Goal: Check status: Check status

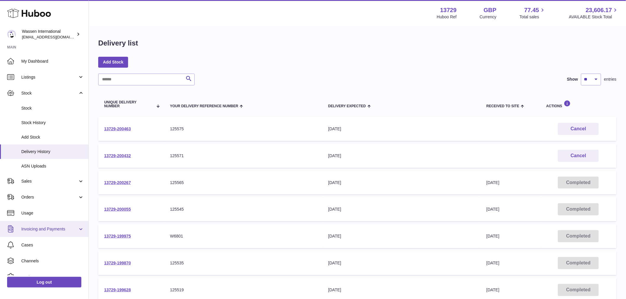
scroll to position [25, 0]
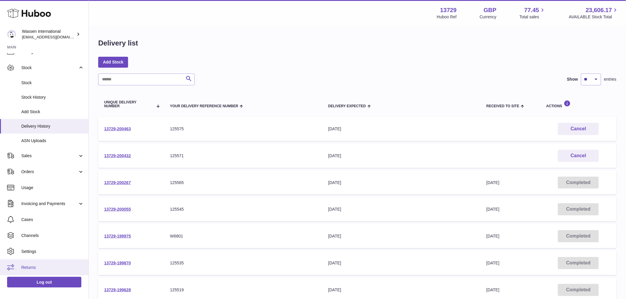
click at [23, 263] on link "Returns" at bounding box center [44, 268] width 88 height 16
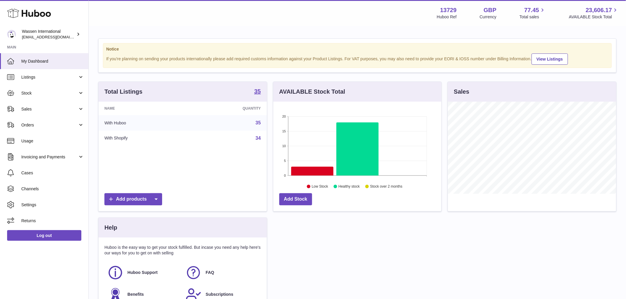
scroll to position [92, 168]
click at [31, 218] on span "Returns" at bounding box center [52, 221] width 63 height 6
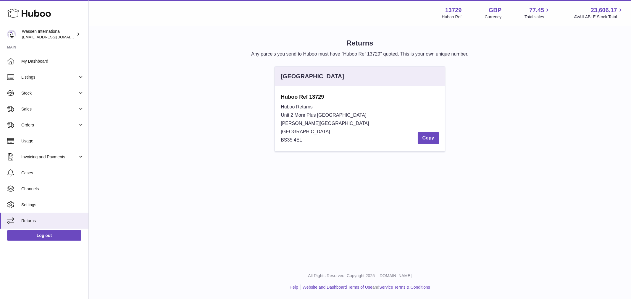
drag, startPoint x: 305, startPoint y: 142, endPoint x: 271, endPoint y: 96, distance: 57.8
click at [271, 96] on div "United Kingdom Huboo Ref 13729 Huboo Returns Unit 2 More Plus Central Park Huds…" at bounding box center [359, 111] width 529 height 91
copy div "Huboo Ref 13729 Huboo Returns Unit 2 More Plus Central Park Hudson Ave Severn B…"
